Goal: Task Accomplishment & Management: Manage account settings

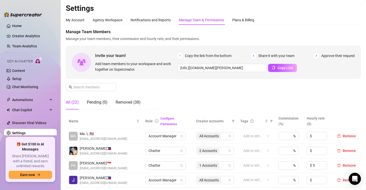
click at [39, 36] on link "Creator Analytics" at bounding box center [32, 36] width 40 height 8
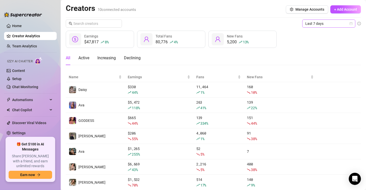
click at [320, 26] on span "Last 7 days" at bounding box center [328, 24] width 47 height 8
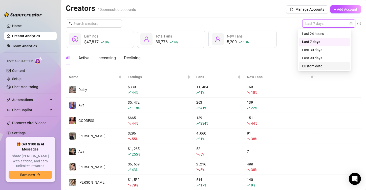
click at [331, 67] on div "Custom date" at bounding box center [324, 66] width 45 height 6
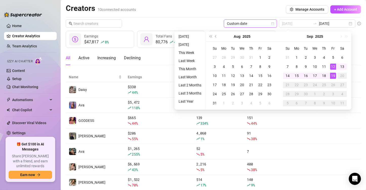
type input "[DATE]"
click at [333, 75] on div "19" at bounding box center [333, 76] width 6 height 6
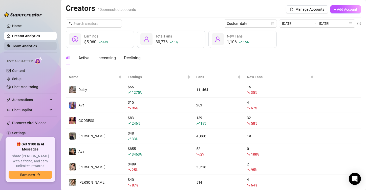
click at [34, 48] on link "Team Analytics" at bounding box center [24, 46] width 25 height 4
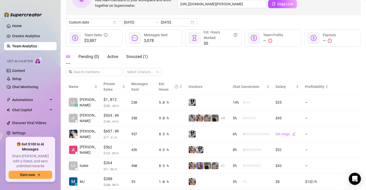
scroll to position [51, 0]
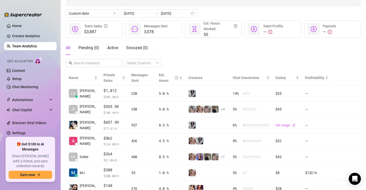
click at [29, 135] on ul "Home Creator Analytics Team Analytics Izzy AI Chatter Content Setup Chat Monito…" at bounding box center [30, 77] width 53 height 115
click at [26, 132] on link "Settings" at bounding box center [18, 133] width 13 height 4
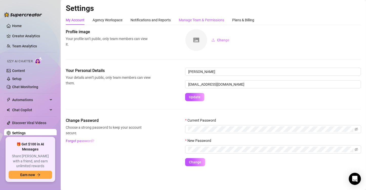
click at [218, 19] on div "Manage Team & Permissions" at bounding box center [201, 20] width 45 height 6
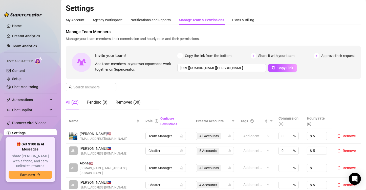
scroll to position [101, 0]
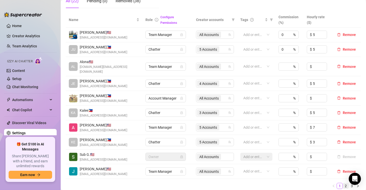
click at [343, 183] on link "2" at bounding box center [346, 186] width 6 height 6
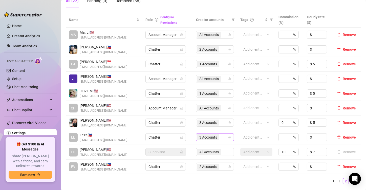
click at [205, 135] on span "3 Accounts" at bounding box center [208, 137] width 18 height 6
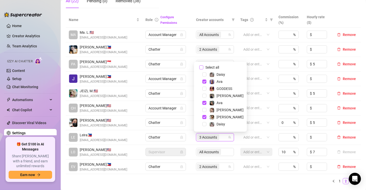
click at [216, 68] on span "Select all" at bounding box center [212, 68] width 18 height 6
click at [203, 68] on input "Select all" at bounding box center [201, 67] width 4 height 4
click at [216, 68] on span "Select all" at bounding box center [212, 68] width 18 height 6
click at [203, 68] on input "Select all" at bounding box center [201, 67] width 4 height 4
checkbox input "false"
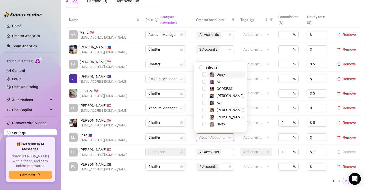
click at [223, 73] on span "Daisy" at bounding box center [221, 74] width 9 height 4
click at [227, 82] on span "Ava" at bounding box center [227, 81] width 38 height 6
click at [228, 104] on span "Ava" at bounding box center [227, 103] width 38 height 6
click at [226, 117] on span "[PERSON_NAME]" at bounding box center [227, 117] width 38 height 6
click at [226, 123] on span "Daisy" at bounding box center [227, 124] width 38 height 6
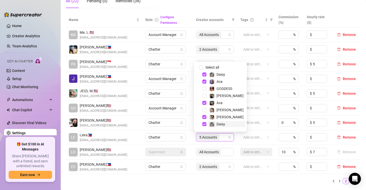
scroll to position [13, 0]
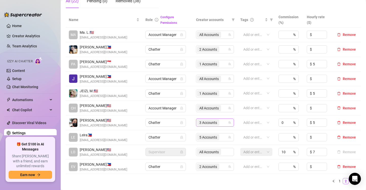
click at [208, 118] on div "3 Accounts" at bounding box center [215, 122] width 38 height 8
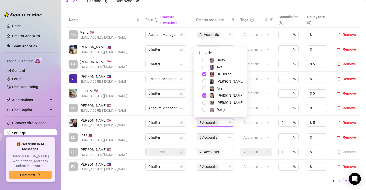
click at [203, 53] on input "Select all" at bounding box center [201, 53] width 4 height 4
checkbox input "false"
click at [218, 73] on span "GODDESS" at bounding box center [225, 74] width 16 height 4
click at [226, 94] on span "[PERSON_NAME]" at bounding box center [230, 95] width 27 height 4
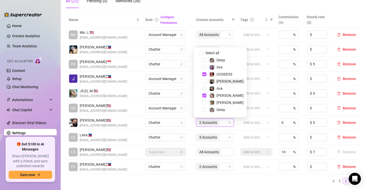
click at [226, 83] on span "[PERSON_NAME]" at bounding box center [227, 81] width 38 height 6
